Goal: Task Accomplishment & Management: Use online tool/utility

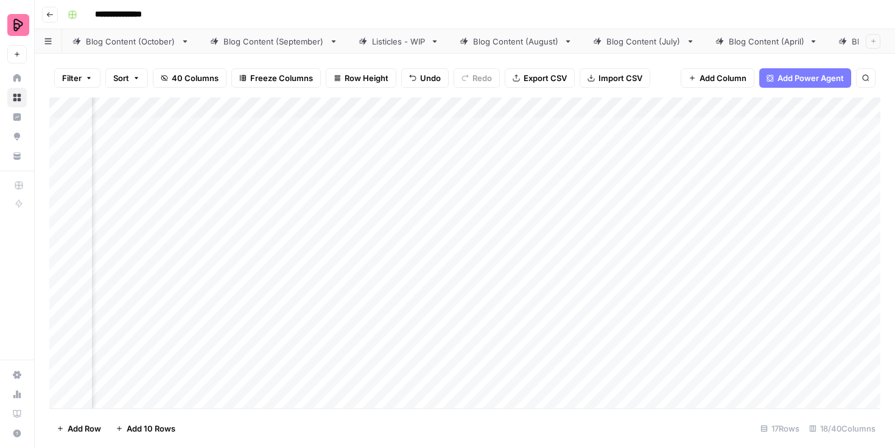
scroll to position [0, 768]
click at [468, 163] on div "Add Column" at bounding box center [464, 252] width 831 height 311
click at [728, 413] on span "Reload" at bounding box center [734, 411] width 24 height 11
click at [512, 198] on div "Add Column" at bounding box center [464, 252] width 831 height 311
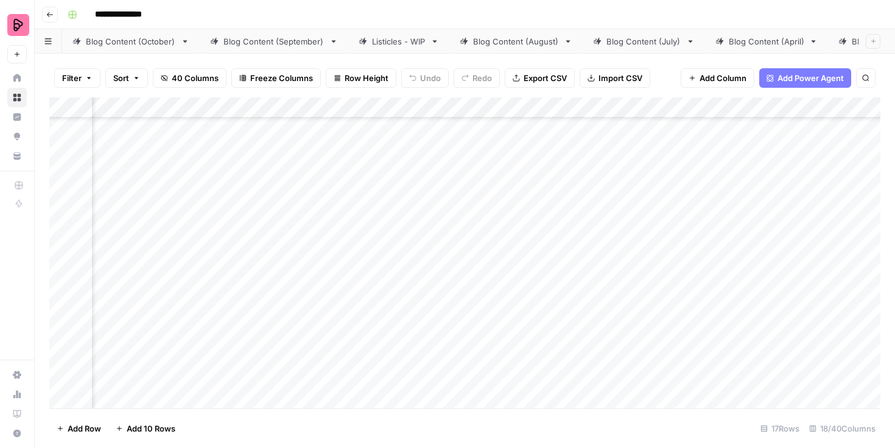
click at [508, 235] on div "Add Column" at bounding box center [464, 252] width 831 height 311
click at [514, 274] on div "Add Column" at bounding box center [464, 252] width 831 height 311
click at [509, 307] on div "Add Column" at bounding box center [464, 252] width 831 height 311
click at [510, 332] on div "Add Column" at bounding box center [464, 252] width 831 height 311
click at [510, 364] on div "Add Column" at bounding box center [464, 252] width 831 height 311
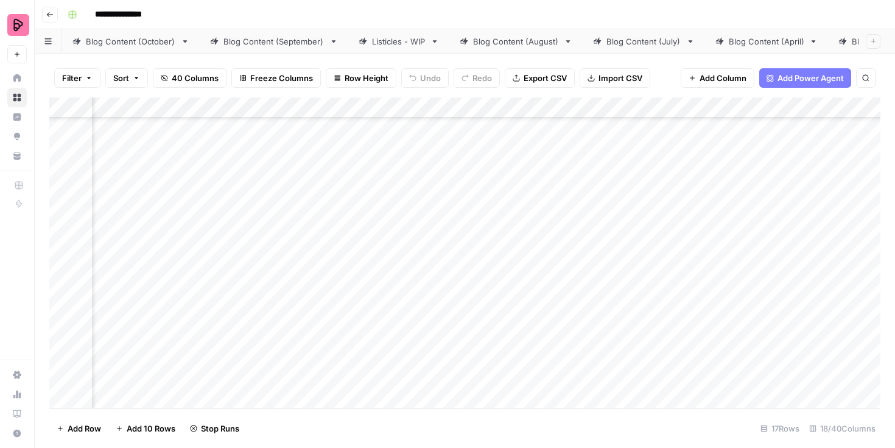
click at [511, 391] on div "Add Column" at bounding box center [464, 252] width 831 height 311
